Goal: Check status: Check status

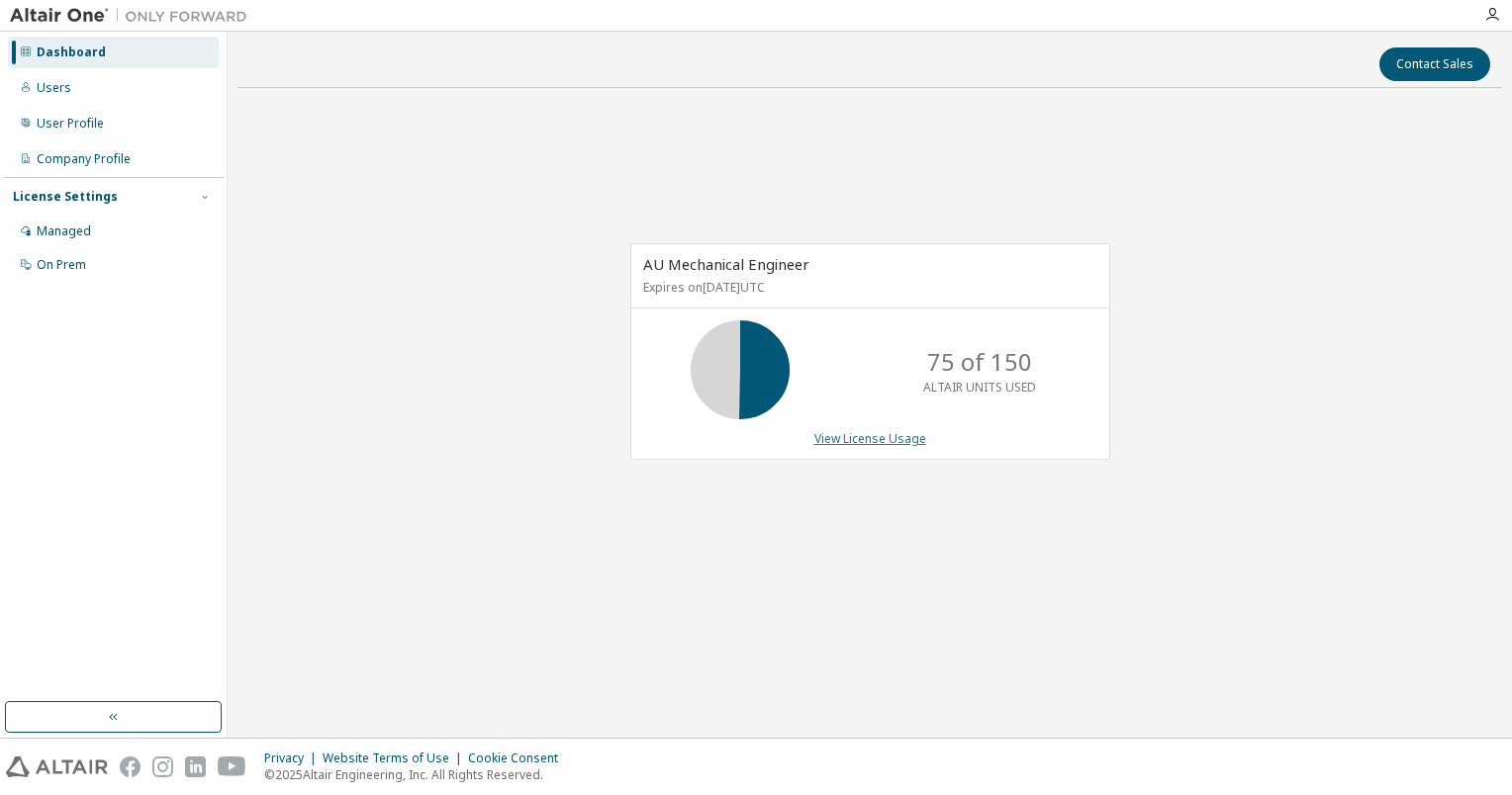
click at [874, 442] on link "View License Usage" at bounding box center [870, 438] width 112 height 17
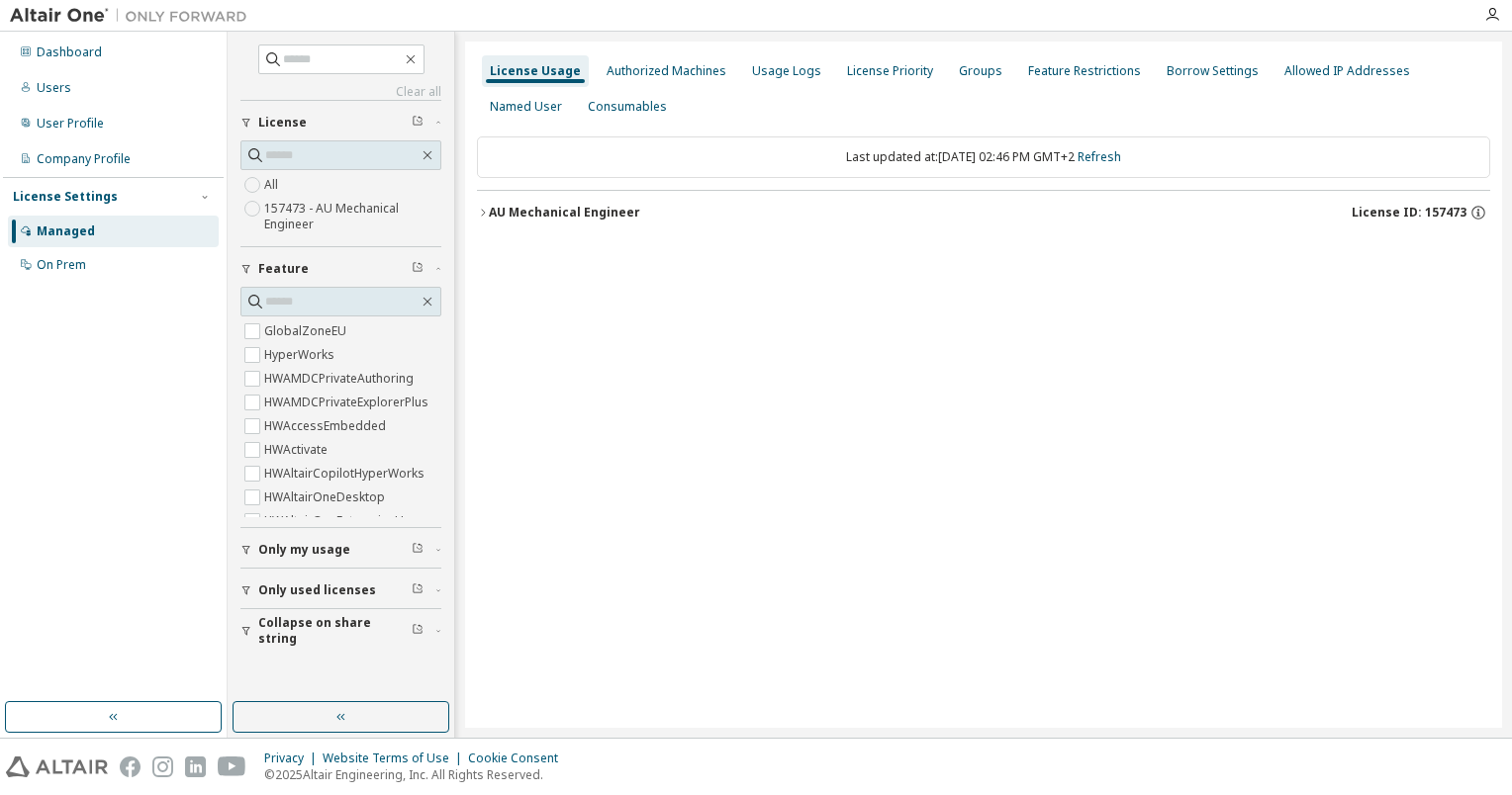
click at [483, 208] on icon "button" at bounding box center [483, 213] width 12 height 12
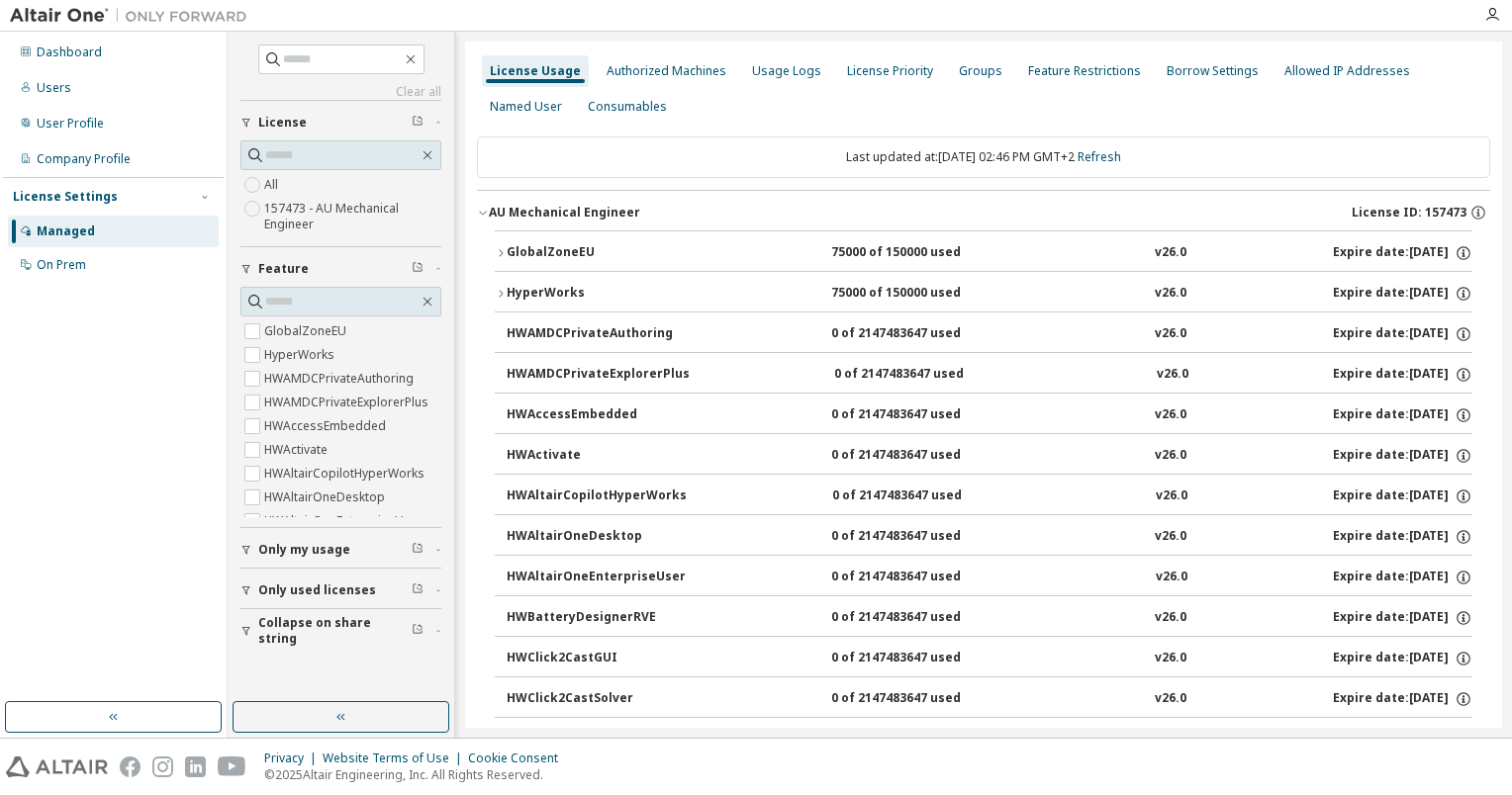
click at [500, 251] on icon "button" at bounding box center [501, 254] width 12 height 12
